Goal: Find contact information: Find contact information

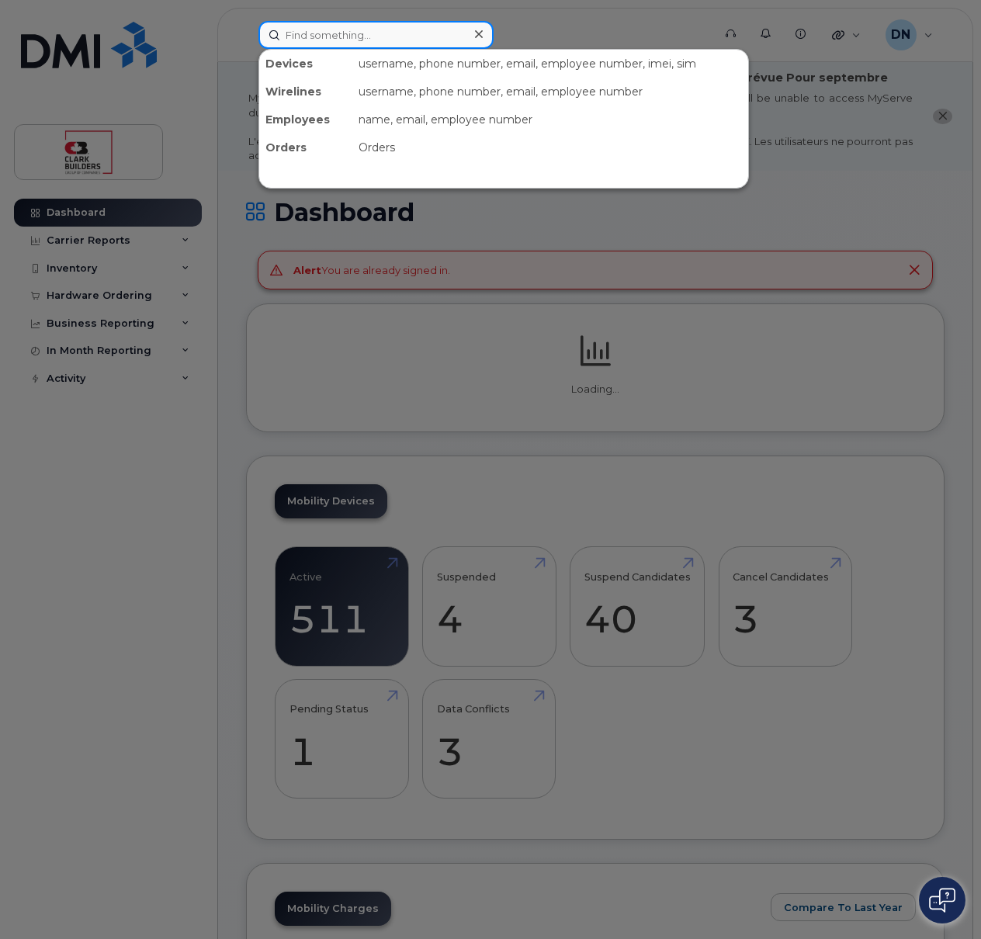
click at [393, 30] on input at bounding box center [375, 35] width 235 height 28
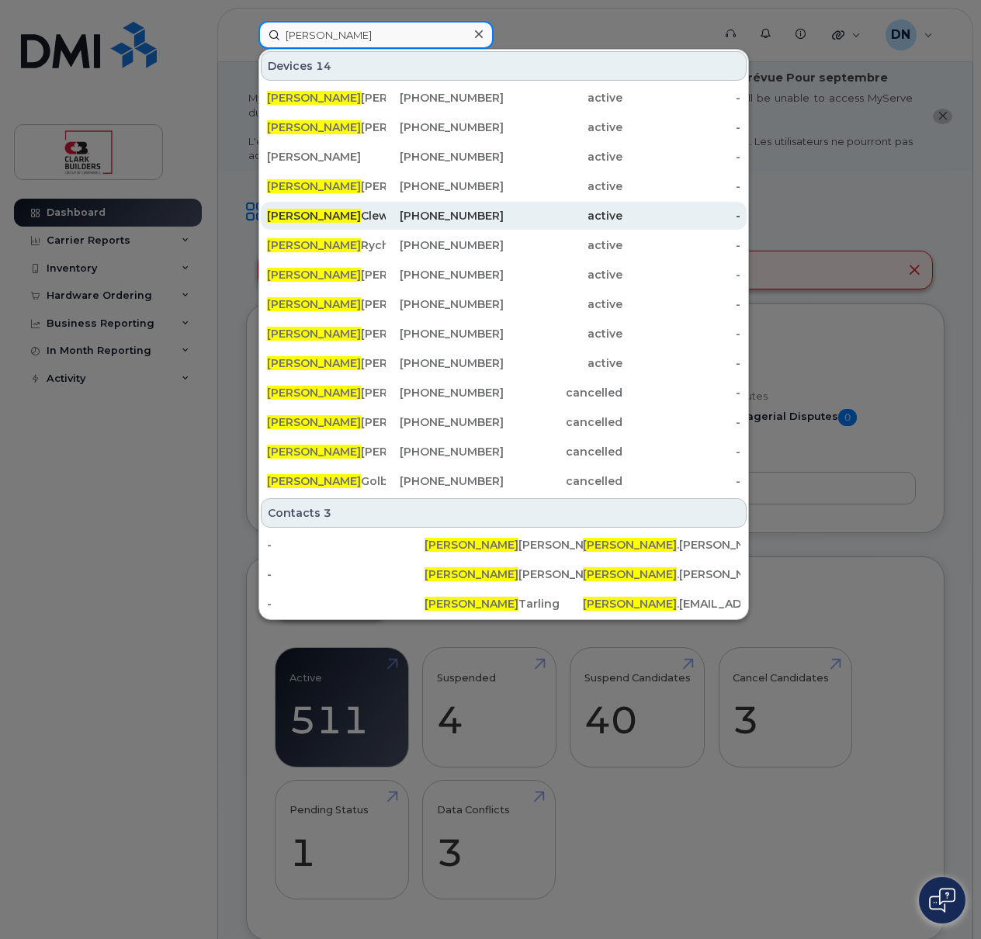
type input "[PERSON_NAME]"
click at [391, 216] on div "[PHONE_NUMBER]" at bounding box center [445, 216] width 119 height 16
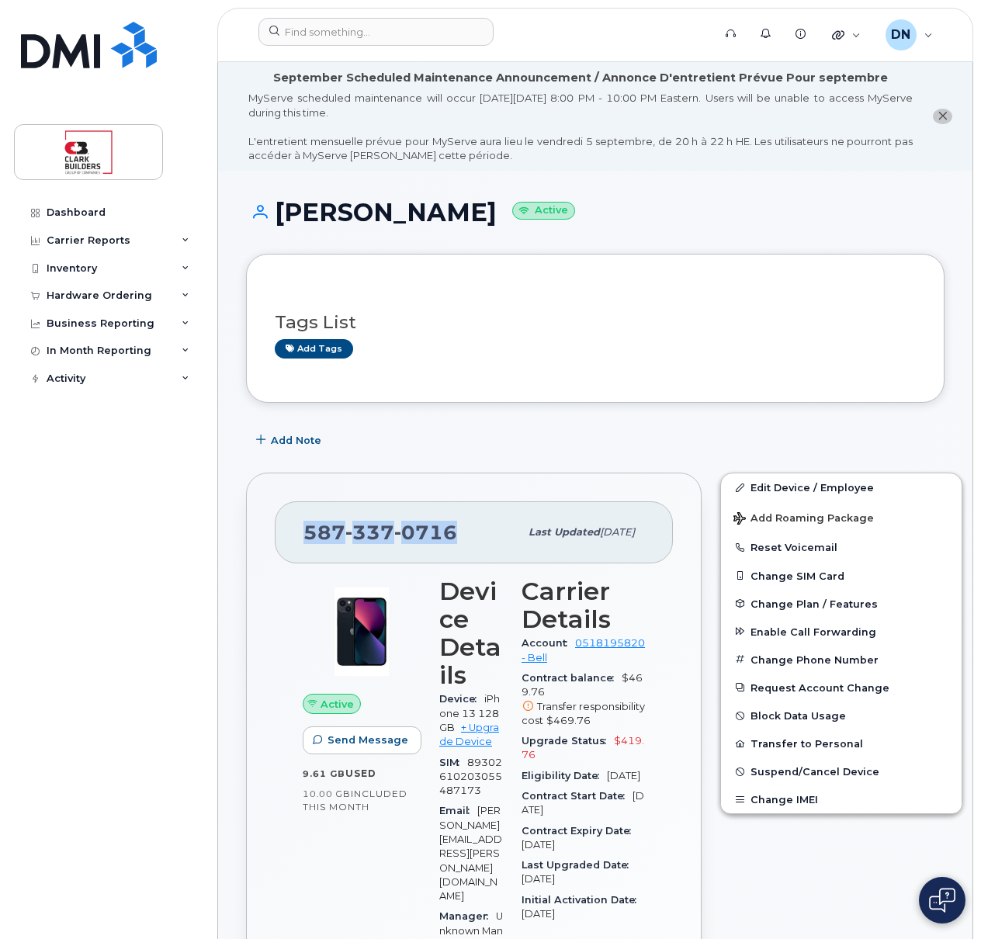
drag, startPoint x: 303, startPoint y: 533, endPoint x: 452, endPoint y: 525, distance: 148.5
click at [452, 525] on span "587 337 0716" at bounding box center [380, 532] width 154 height 23
copy span "587 337 0716"
